Goal: Information Seeking & Learning: Learn about a topic

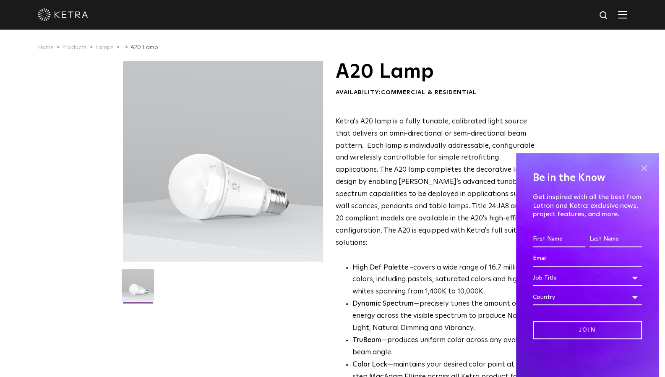
click at [646, 166] on span at bounding box center [644, 168] width 13 height 13
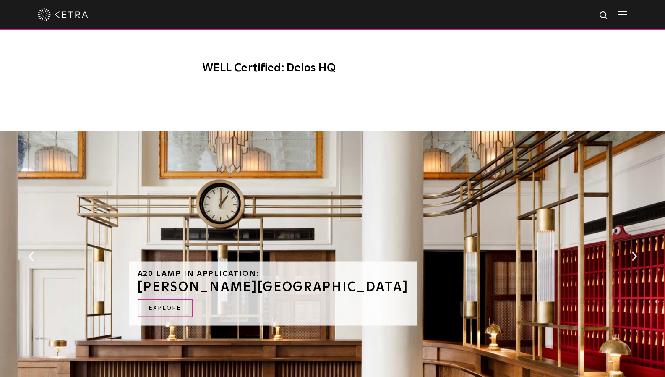
scroll to position [755, 0]
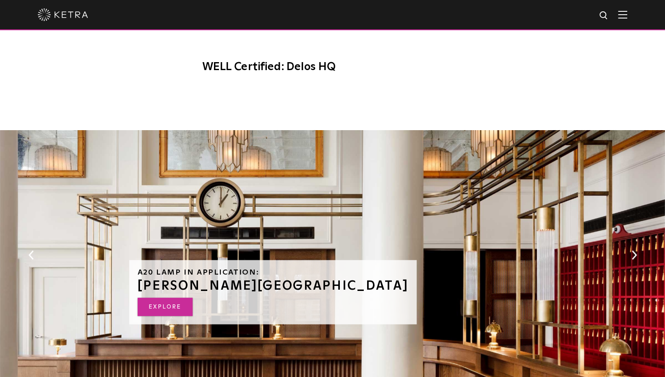
click at [173, 298] on link "Explore" at bounding box center [165, 307] width 55 height 18
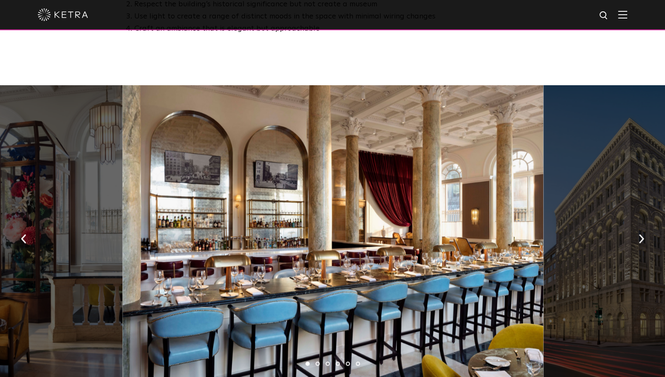
scroll to position [587, 0]
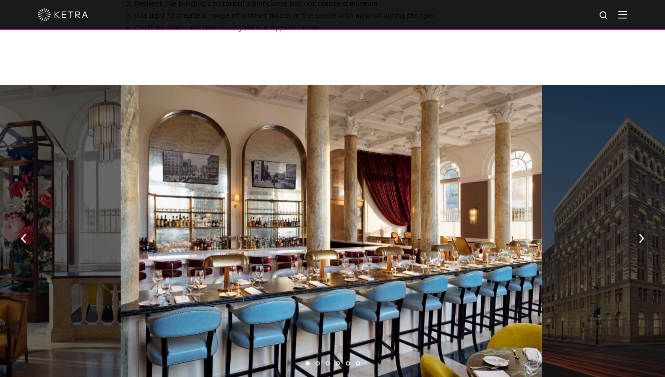
drag, startPoint x: 343, startPoint y: 203, endPoint x: 334, endPoint y: 197, distance: 10.5
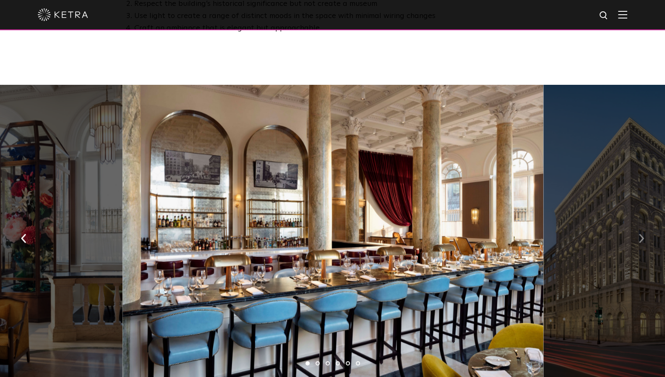
click at [635, 223] on button "button" at bounding box center [642, 237] width 18 height 29
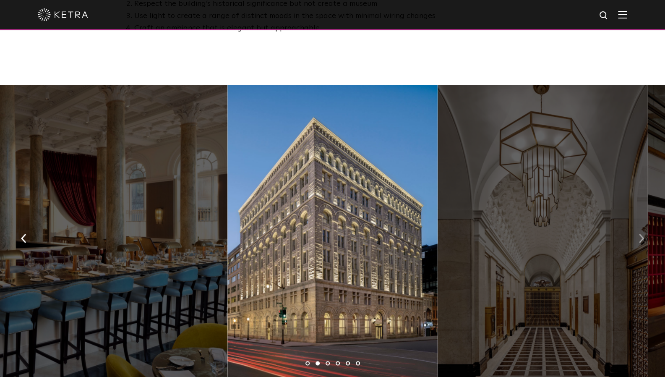
click at [635, 223] on button "button" at bounding box center [642, 237] width 18 height 29
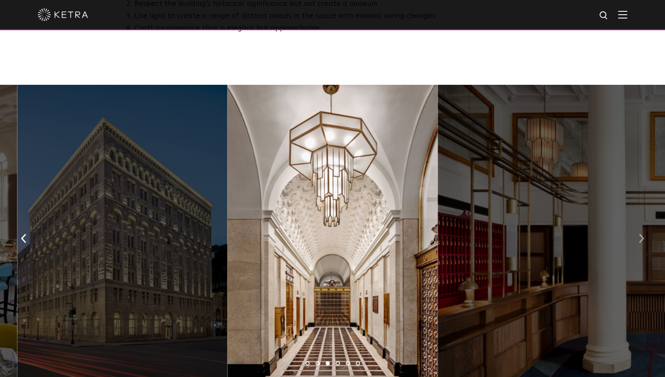
click at [635, 223] on button "button" at bounding box center [642, 237] width 18 height 29
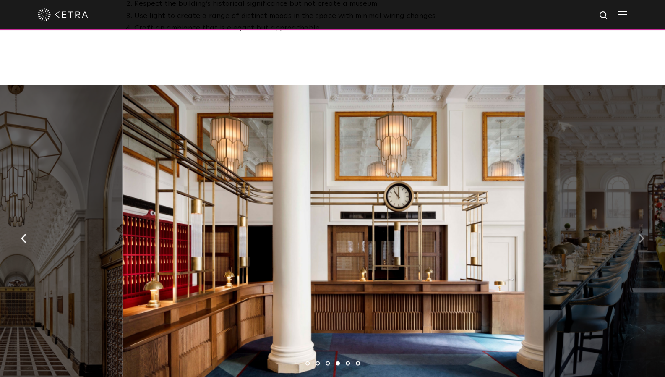
click at [635, 223] on button "button" at bounding box center [642, 237] width 18 height 29
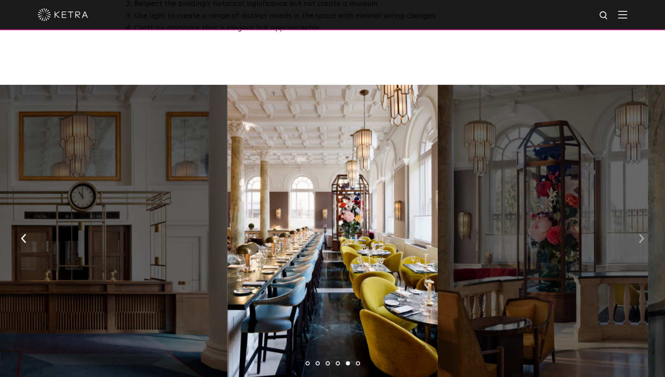
click at [635, 223] on button "button" at bounding box center [642, 237] width 18 height 29
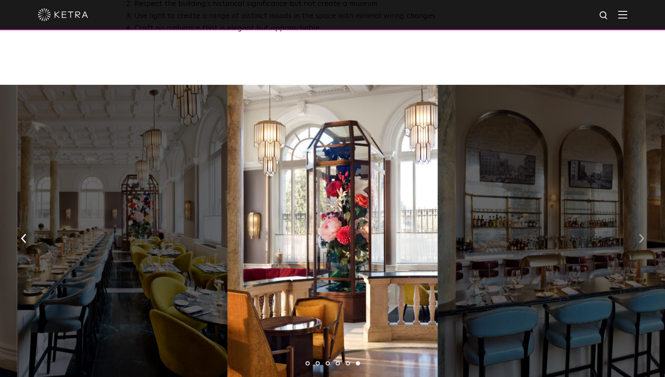
click at [635, 223] on button "button" at bounding box center [642, 237] width 18 height 29
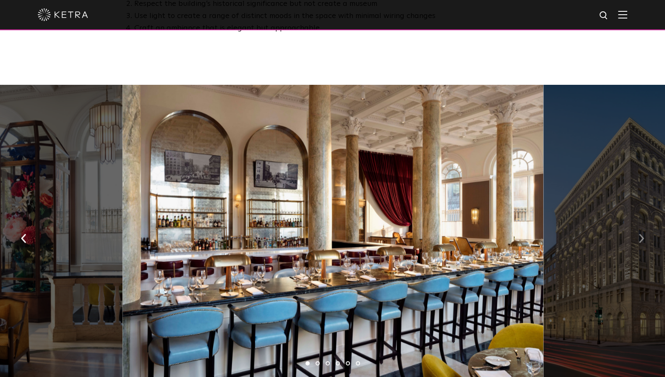
click at [635, 223] on button "button" at bounding box center [642, 237] width 18 height 29
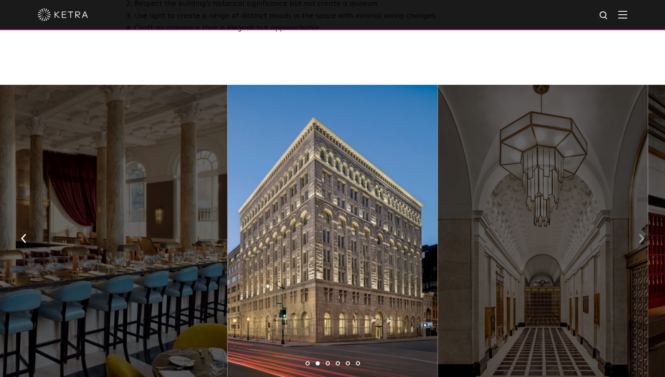
click at [634, 223] on button "button" at bounding box center [642, 237] width 18 height 29
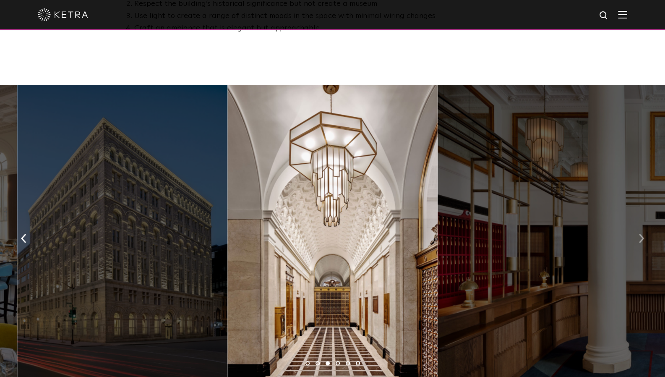
click at [634, 223] on button "button" at bounding box center [642, 237] width 18 height 29
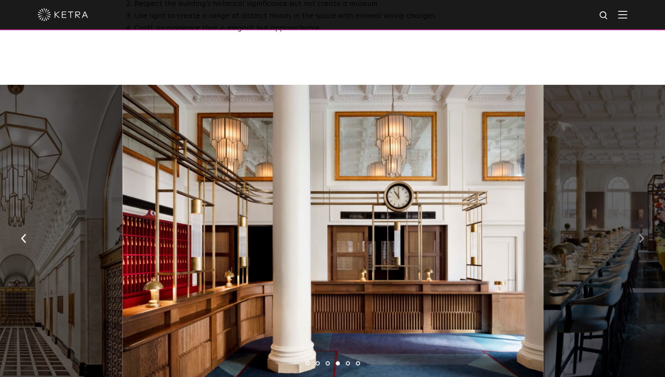
click at [634, 223] on button "button" at bounding box center [642, 237] width 18 height 29
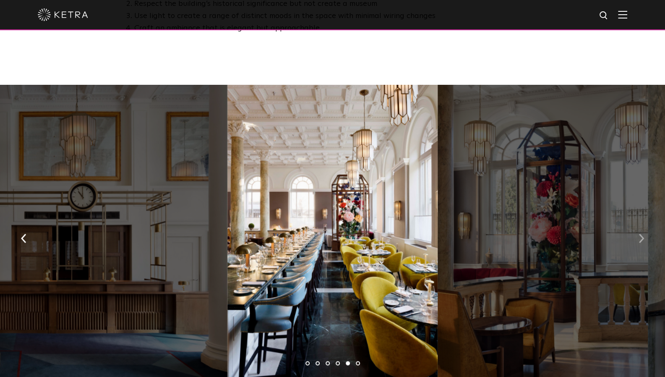
click at [634, 223] on button "button" at bounding box center [642, 237] width 18 height 29
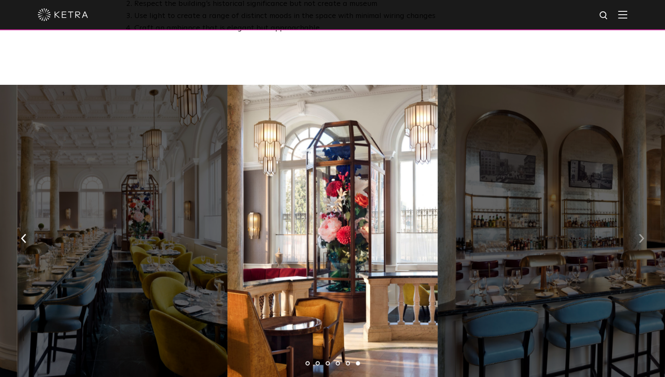
click at [634, 223] on button "button" at bounding box center [642, 237] width 18 height 29
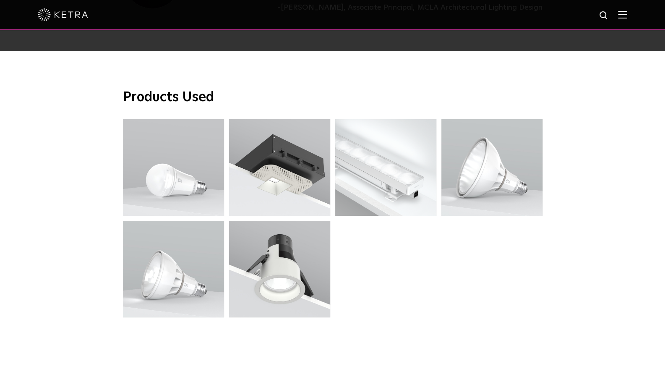
scroll to position [2266, 0]
